Goal: Task Accomplishment & Management: Complete application form

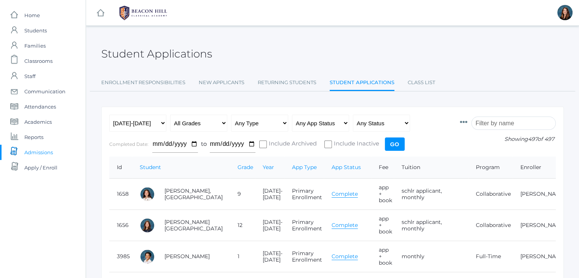
click at [492, 123] on input "search" at bounding box center [513, 122] width 84 height 13
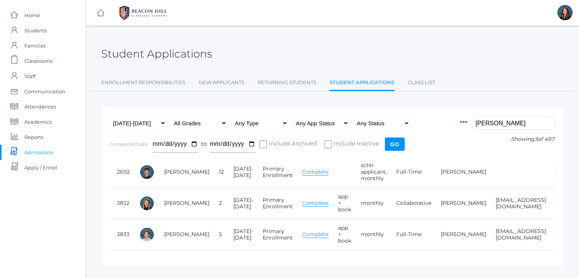
type input "wilson"
click at [170, 236] on link "Wilson, Zade" at bounding box center [186, 234] width 45 height 7
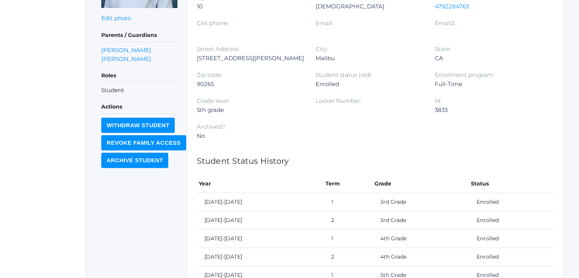
scroll to position [279, 0]
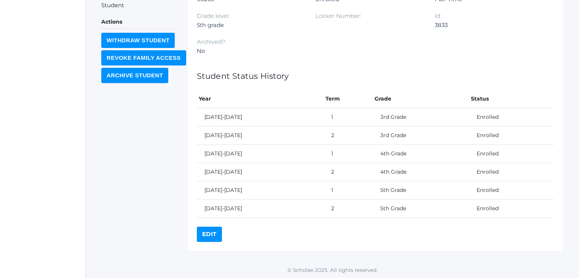
click at [205, 233] on link "Edit" at bounding box center [209, 233] width 25 height 15
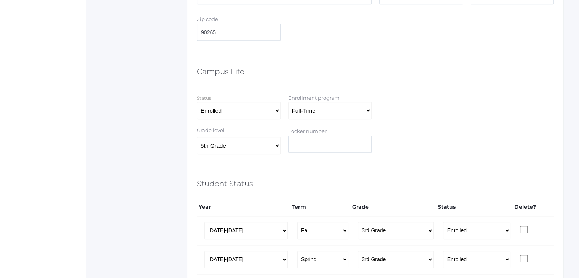
scroll to position [397, 0]
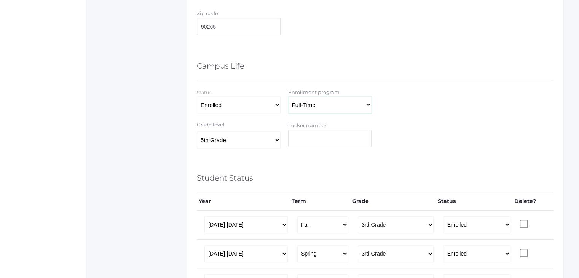
click at [347, 105] on select "Full-Time 4-Day Collaborative Collaborative Affiliate" at bounding box center [330, 104] width 84 height 17
select select "4-Day Collaborative"
click at [288, 96] on select "Full-Time 4-Day Collaborative Collaborative Affiliate" at bounding box center [330, 104] width 84 height 17
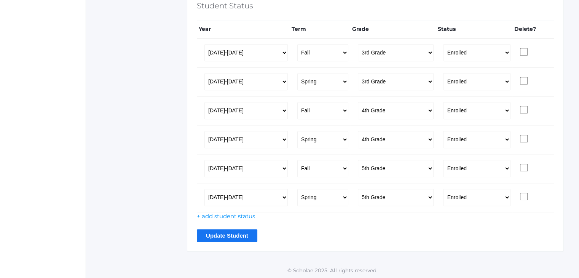
click at [225, 238] on input "Update Student" at bounding box center [227, 235] width 60 height 13
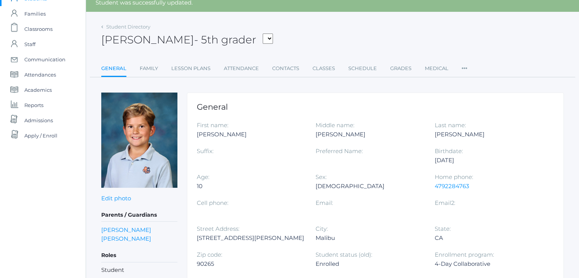
scroll to position [30, 0]
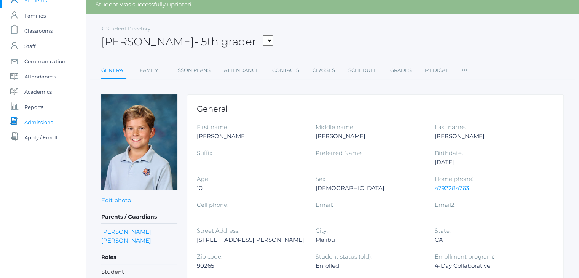
click at [50, 125] on span "Admissions" at bounding box center [38, 122] width 29 height 15
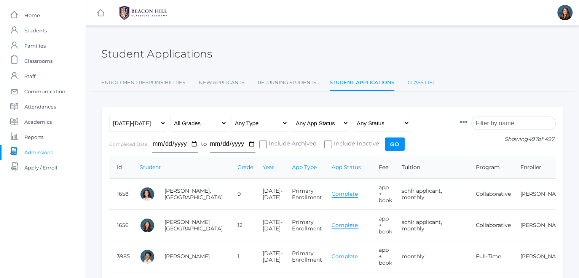
click at [421, 83] on link "Class List" at bounding box center [421, 82] width 27 height 15
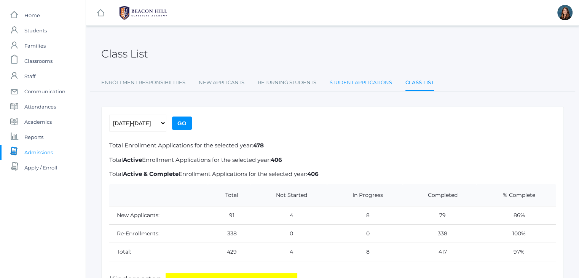
click at [378, 81] on link "Student Applications" at bounding box center [361, 82] width 62 height 15
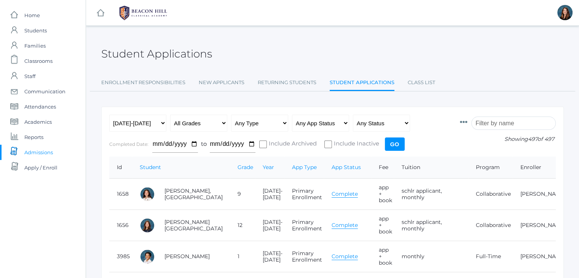
click at [493, 121] on input "search" at bounding box center [513, 122] width 84 height 13
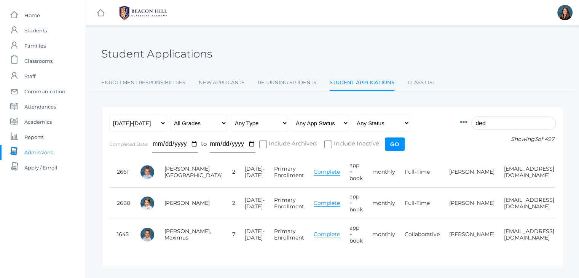
click at [314, 173] on link "Complete" at bounding box center [327, 171] width 26 height 7
click at [314, 205] on link "Complete" at bounding box center [327, 202] width 26 height 7
click at [489, 125] on input "ded" at bounding box center [513, 122] width 84 height 13
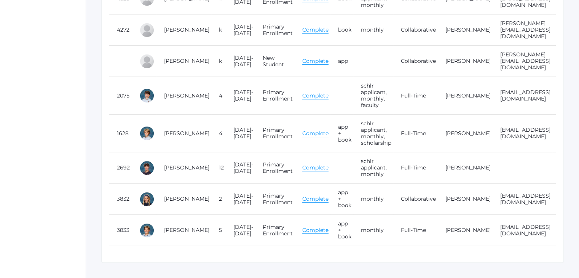
click at [302, 226] on link "Complete" at bounding box center [315, 229] width 26 height 7
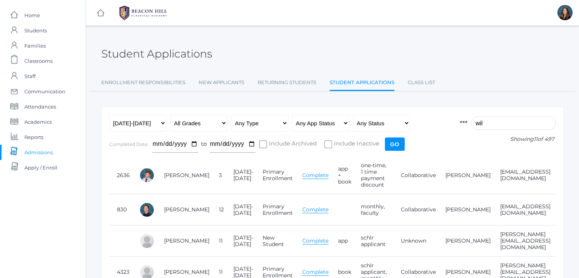
click at [487, 121] on input "wil" at bounding box center [513, 122] width 84 height 13
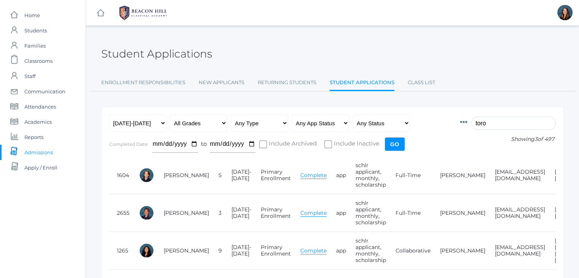
type input "toro"
click at [300, 213] on link "Complete" at bounding box center [313, 212] width 26 height 7
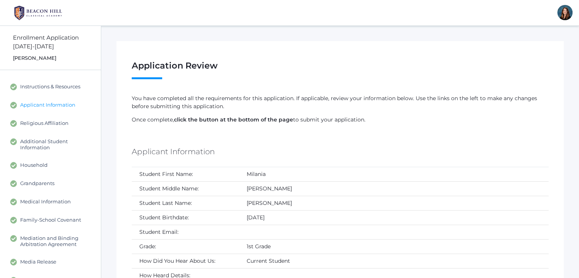
click at [57, 107] on span "Applicant Information" at bounding box center [47, 105] width 55 height 7
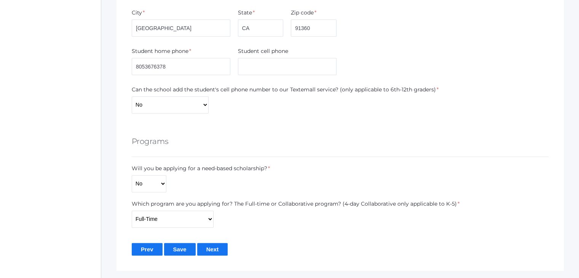
scroll to position [510, 0]
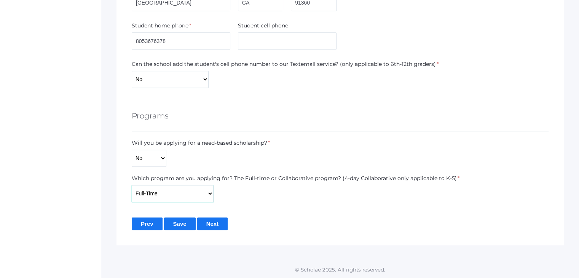
click at [198, 195] on select "Full-Time 4-Day Collaborative Collaborative Unknown" at bounding box center [173, 193] width 82 height 17
select select "4-Day Collaborative"
click at [132, 185] on select "Full-Time 4-Day Collaborative Collaborative Unknown" at bounding box center [173, 193] width 82 height 17
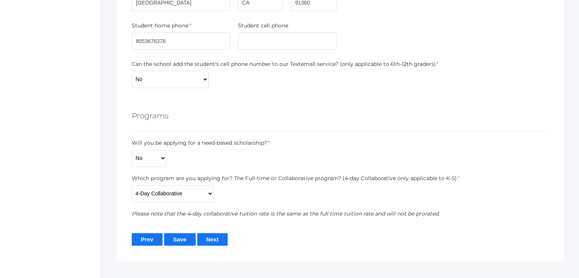
click at [182, 235] on input "Save" at bounding box center [180, 239] width 32 height 13
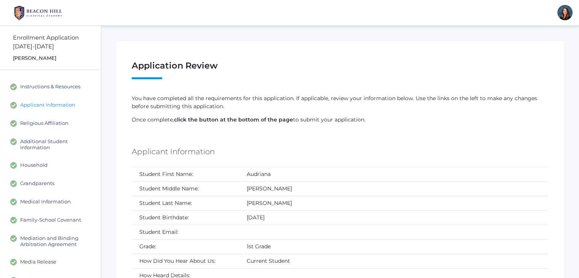
click at [59, 100] on link "Applicant Information" at bounding box center [50, 105] width 101 height 18
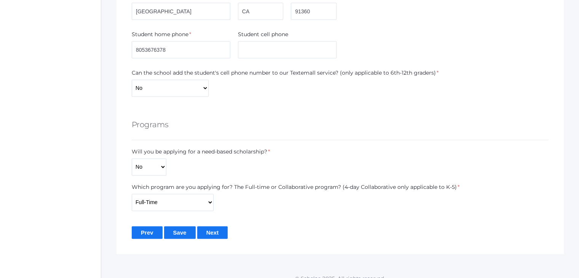
scroll to position [510, 0]
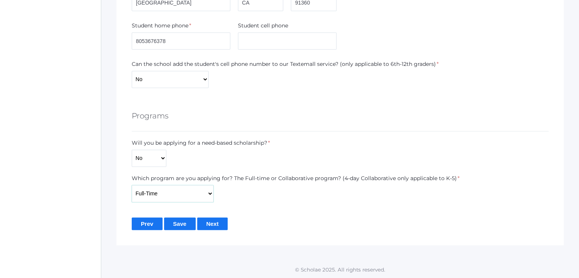
click at [170, 193] on select "Full-Time 4-Day Collaborative Collaborative Unknown" at bounding box center [173, 193] width 82 height 17
select select "4-Day Collaborative"
click at [132, 185] on select "Full-Time 4-Day Collaborative Collaborative Unknown" at bounding box center [173, 193] width 82 height 17
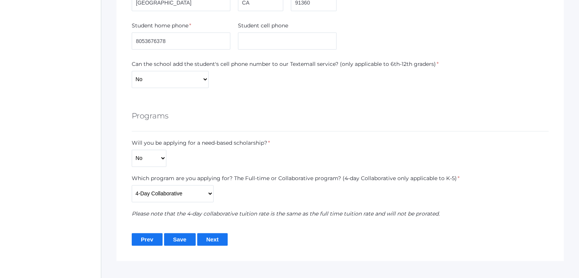
click at [182, 238] on input "Save" at bounding box center [180, 239] width 32 height 13
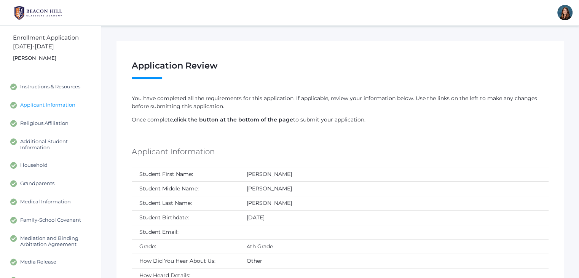
click at [65, 105] on span "Applicant Information" at bounding box center [47, 105] width 55 height 7
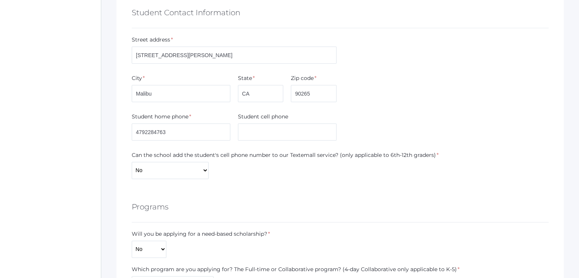
scroll to position [510, 0]
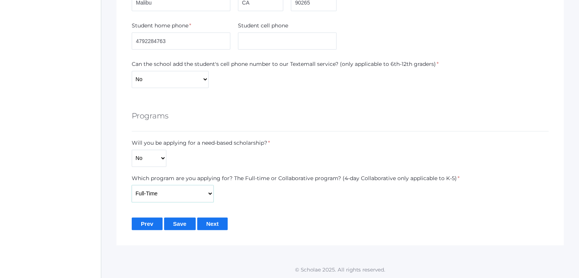
click at [161, 189] on select "Full-Time 4-Day Collaborative Collaborative Unknown" at bounding box center [173, 193] width 82 height 17
select select "4-Day Collaborative"
click at [132, 185] on select "Full-Time 4-Day Collaborative Collaborative Unknown" at bounding box center [173, 193] width 82 height 17
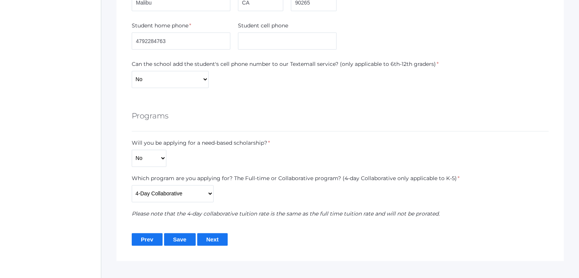
click at [186, 238] on input "Save" at bounding box center [180, 239] width 32 height 13
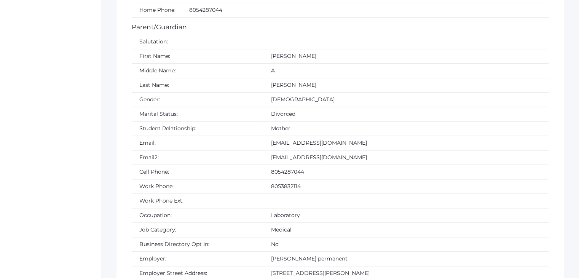
scroll to position [1134, 0]
